Goal: Transaction & Acquisition: Purchase product/service

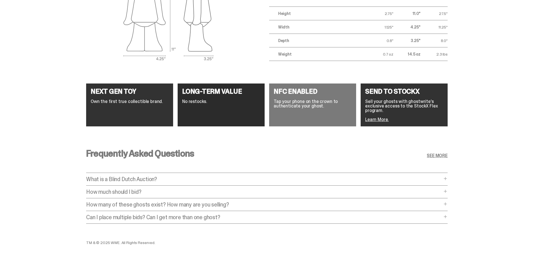
scroll to position [1034, 0]
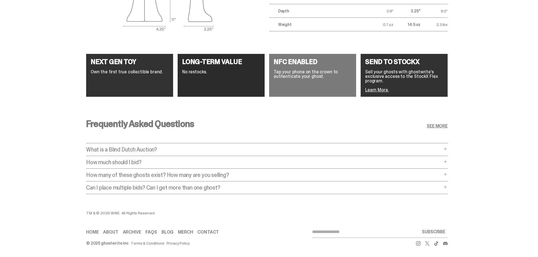
click at [445, 147] on span at bounding box center [445, 149] width 5 height 5
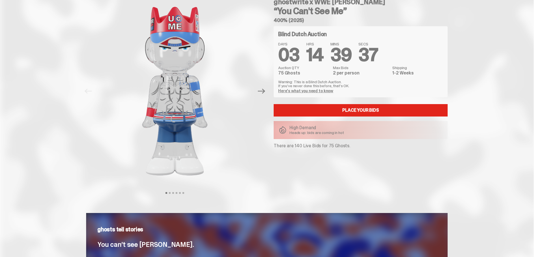
scroll to position [0, 0]
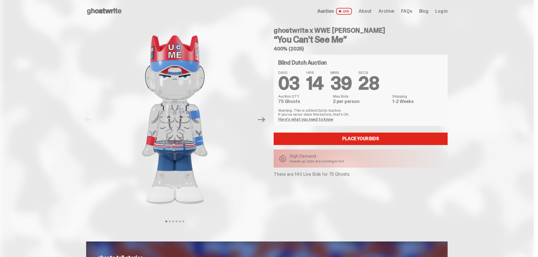
click at [98, 12] on use at bounding box center [104, 11] width 34 height 7
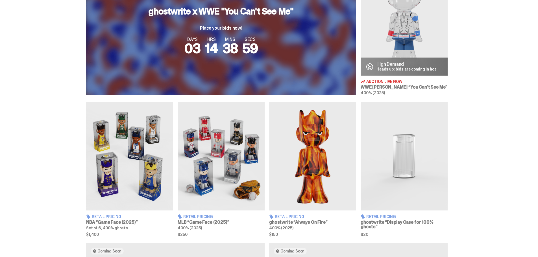
scroll to position [254, 0]
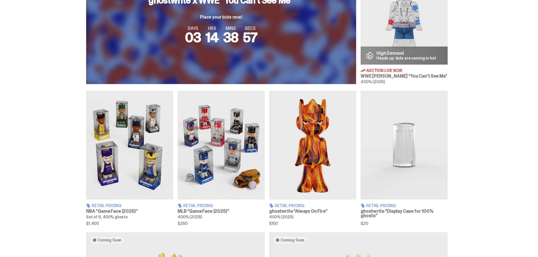
click at [250, 162] on img at bounding box center [221, 145] width 87 height 109
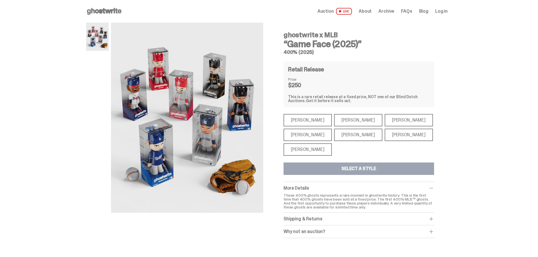
click at [309, 120] on div "[PERSON_NAME]" at bounding box center [307, 120] width 48 height 12
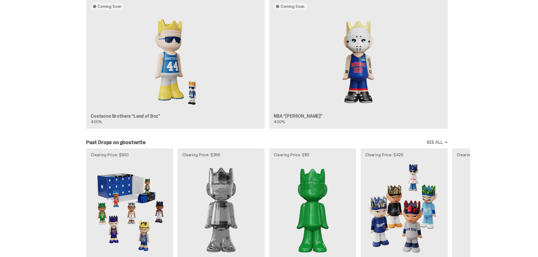
scroll to position [480, 0]
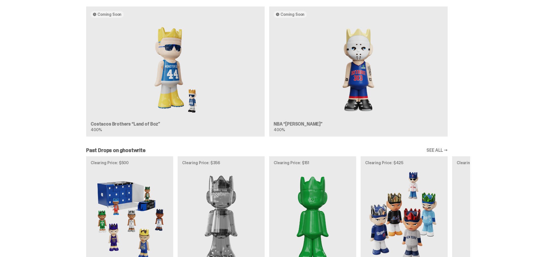
click at [379, 65] on div "Coming Soon Costacos Brothers “Land of Boz” 400% Coming Soon NBA “[PERSON_NAME]…" at bounding box center [267, 73] width 406 height 135
click at [368, 73] on div "Coming Soon Costacos Brothers “Land of Boz” 400% Coming Soon NBA “[PERSON_NAME]…" at bounding box center [267, 73] width 406 height 135
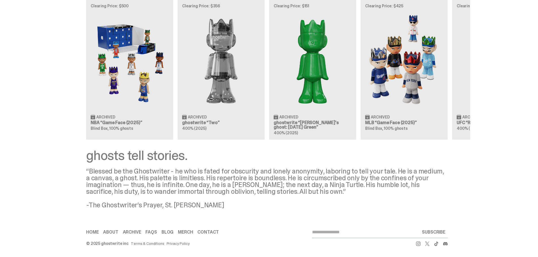
scroll to position [637, 0]
click at [228, 80] on div "Clearing Price: $500 Archived NBA “Game Face (2025)” Blind Box, 100% ghosts Cle…" at bounding box center [267, 69] width 406 height 140
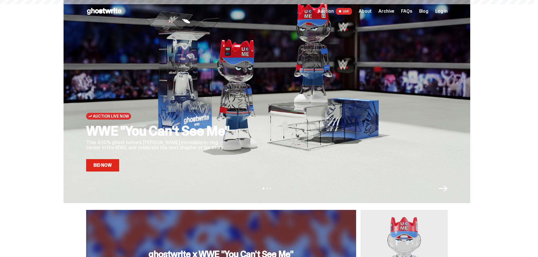
scroll to position [637, 0]
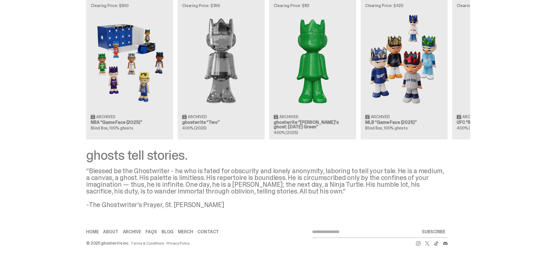
click at [320, 78] on div "Clearing Price: $500 Archived NBA “Game Face (2025)” Blind Box, 100% ghosts Cle…" at bounding box center [267, 69] width 406 height 140
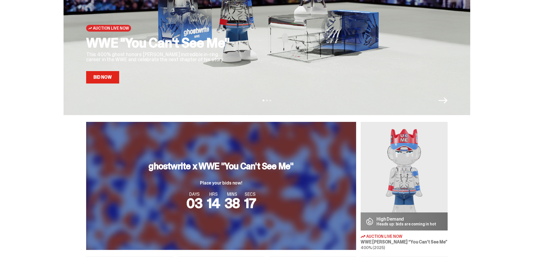
scroll to position [15, 0]
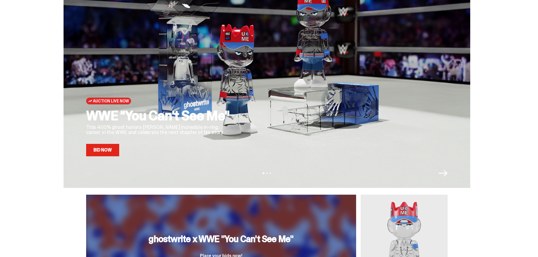
click at [446, 176] on icon "Next" at bounding box center [442, 173] width 9 height 9
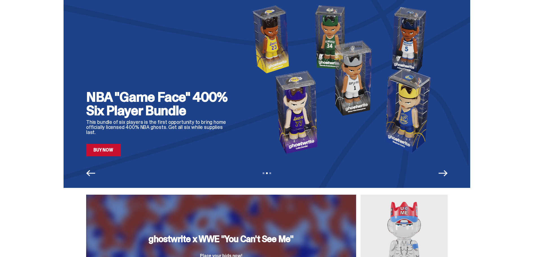
click at [446, 176] on icon "Next" at bounding box center [442, 173] width 9 height 9
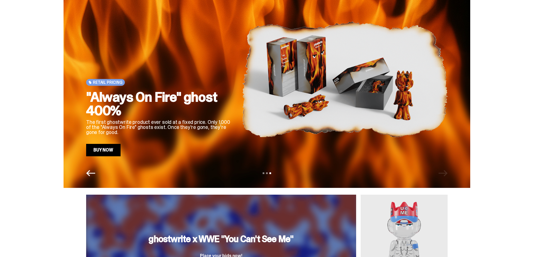
click at [446, 176] on div "View slide 1 View slide 2 View slide 3" at bounding box center [267, 173] width 406 height 9
click at [90, 170] on icon "Previous" at bounding box center [90, 173] width 9 height 9
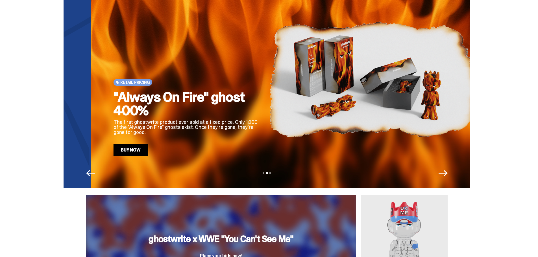
click at [90, 170] on icon "Previous" at bounding box center [90, 173] width 9 height 9
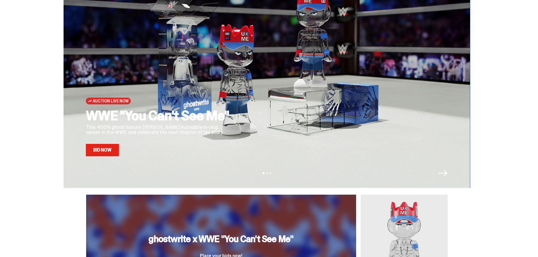
click at [105, 153] on link "Bid Now" at bounding box center [102, 150] width 33 height 12
